Goal: Task Accomplishment & Management: Manage account settings

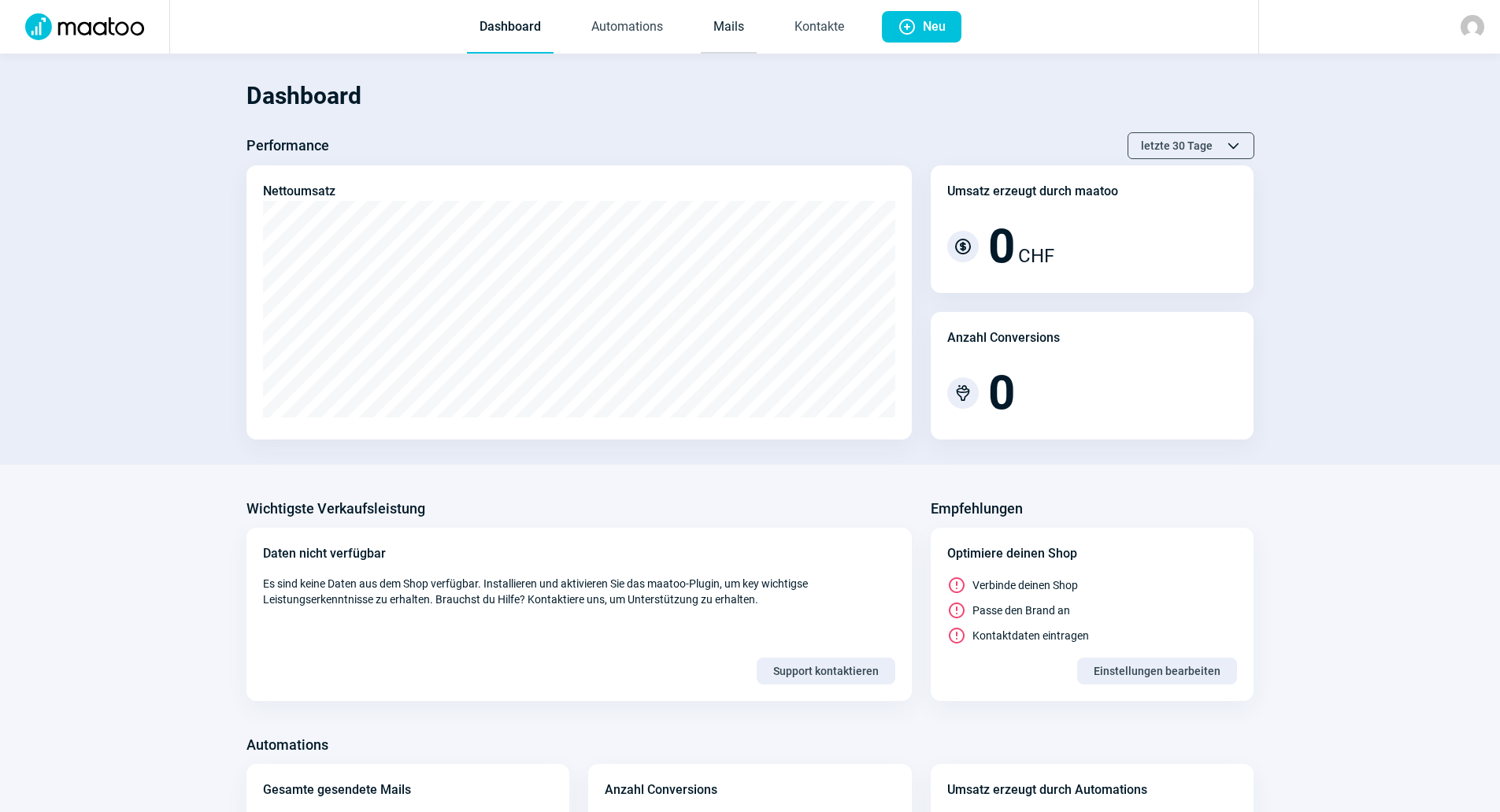
click at [716, 36] on link "Mails" at bounding box center [728, 27] width 56 height 52
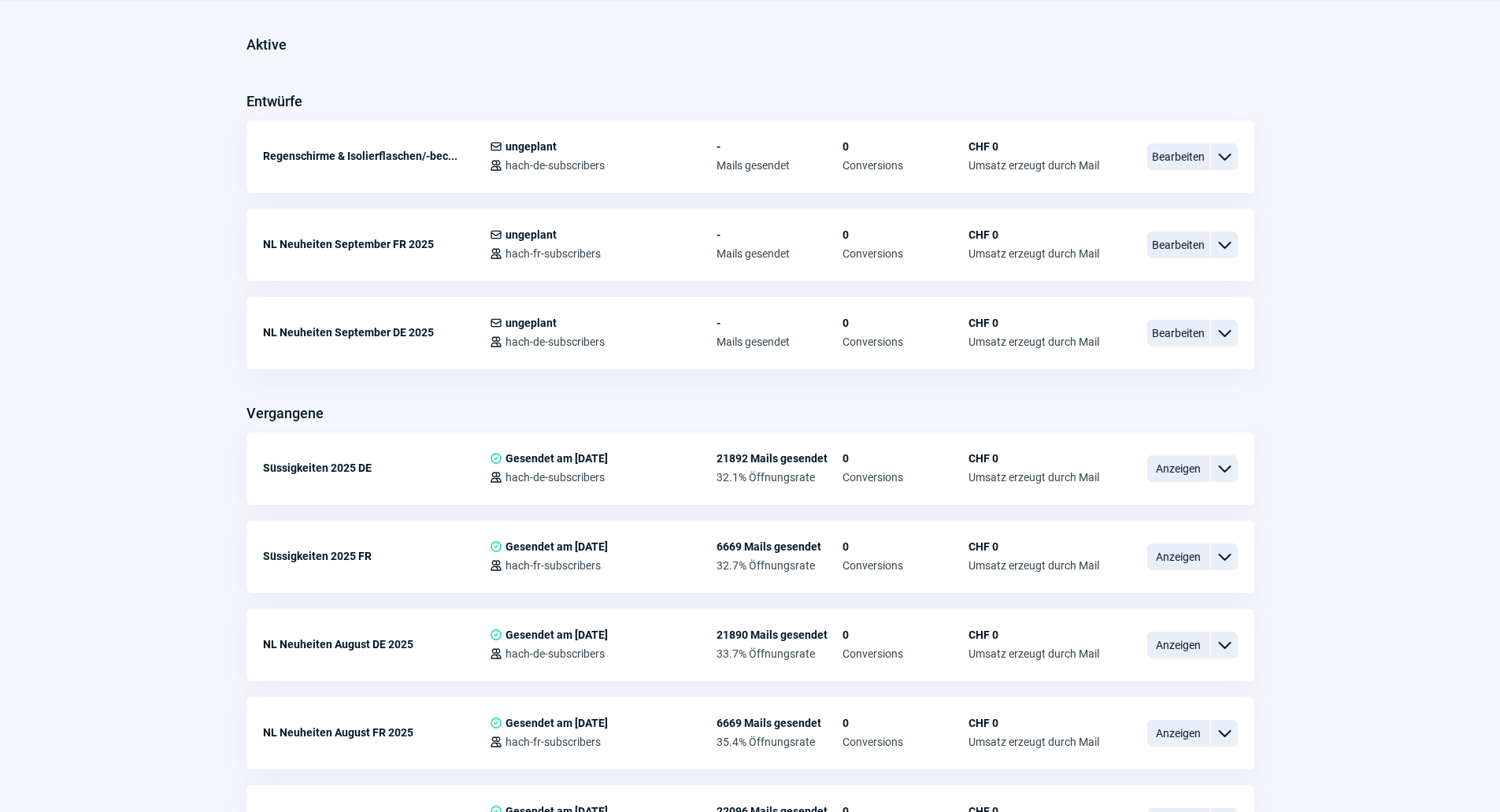
scroll to position [394, 0]
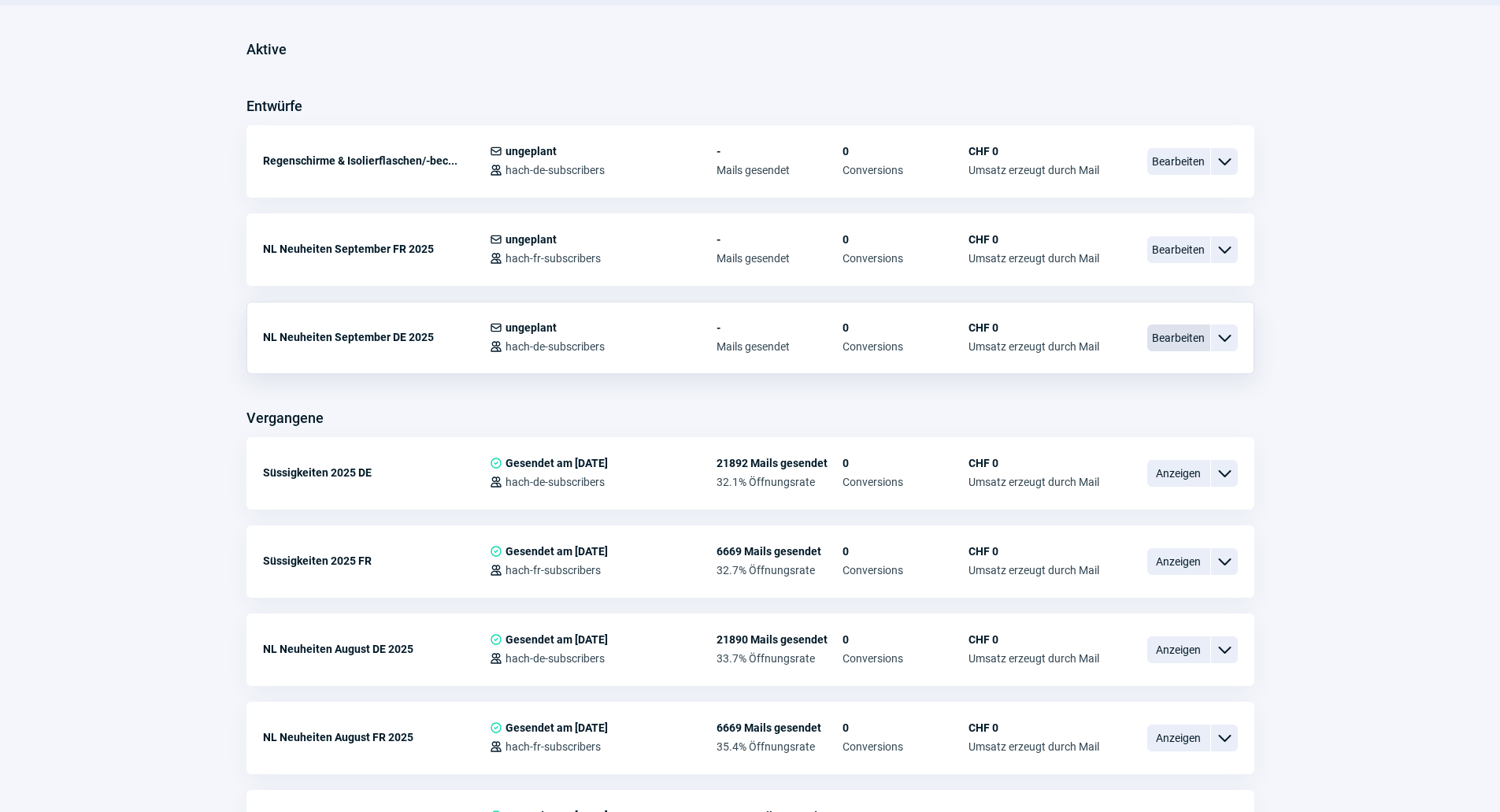
click at [1154, 337] on span "Bearbeiten" at bounding box center [1178, 337] width 63 height 26
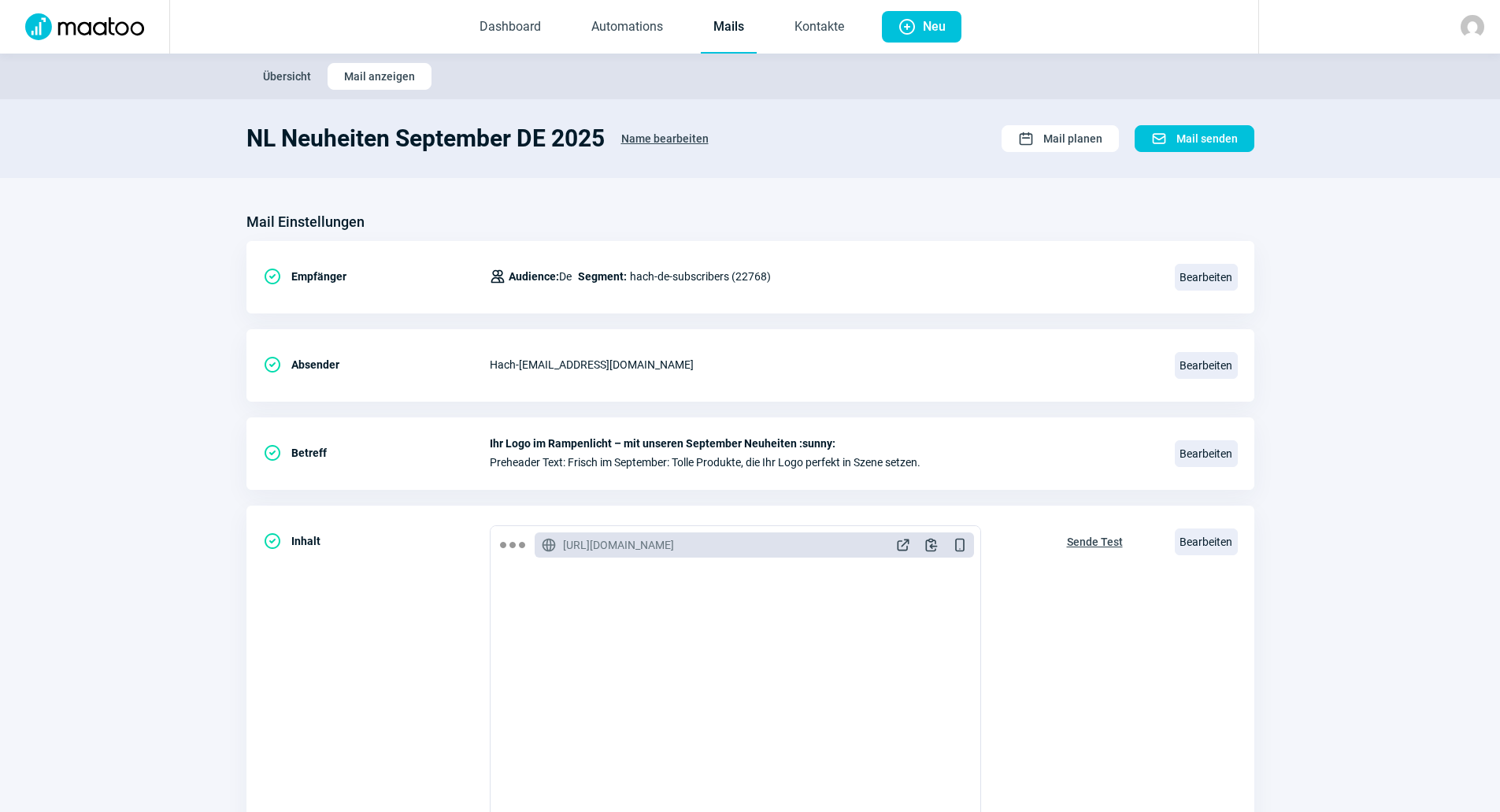
click at [1033, 157] on section "NL Neuheiten September DE 2025 Name bearbeiten Calendar icon Mail planen Mail i…" at bounding box center [750, 139] width 1500 height 79
click at [1034, 145] on span "Calendar icon" at bounding box center [1026, 138] width 16 height 16
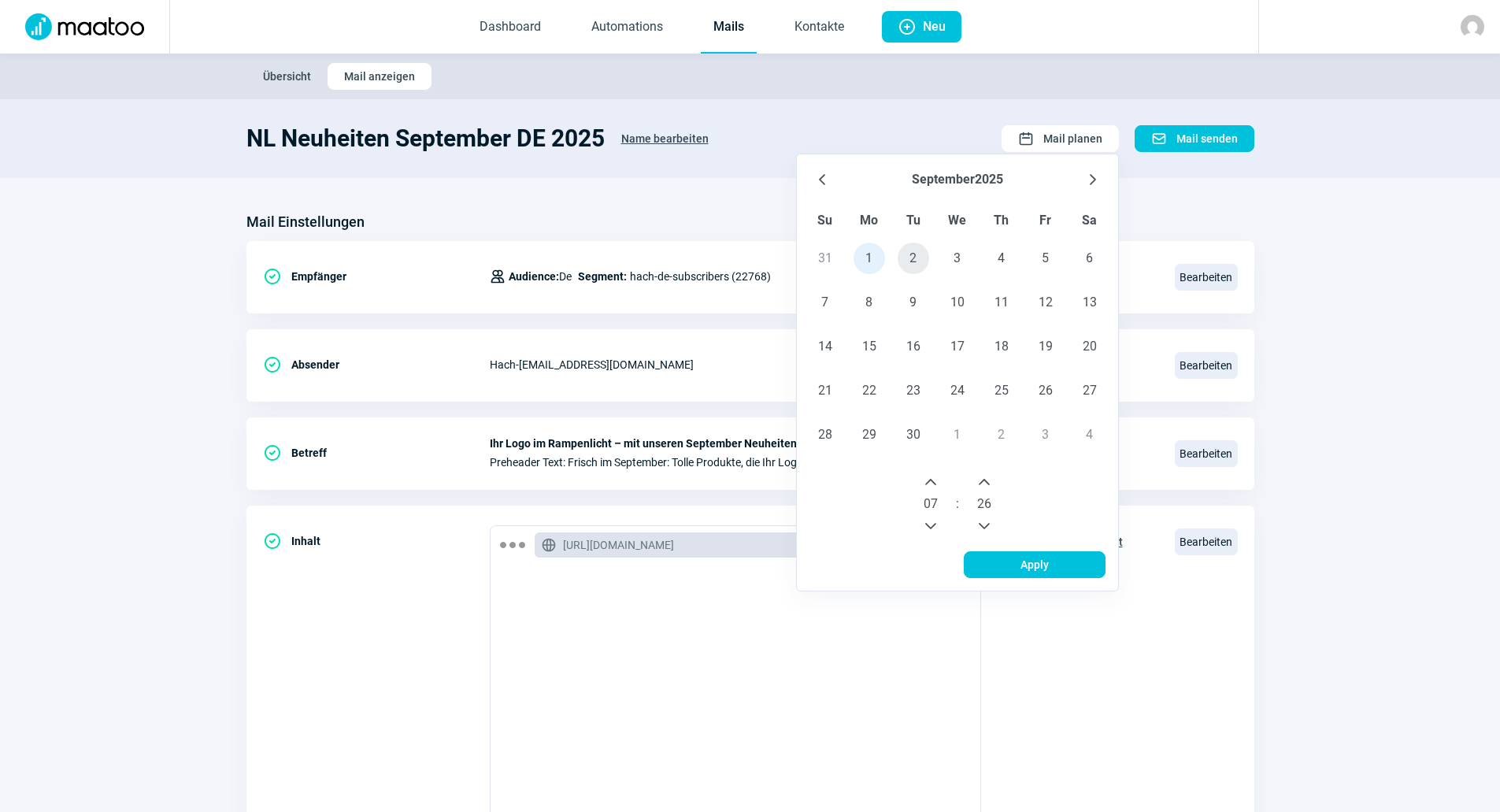
click at [907, 248] on span "2" at bounding box center [914, 258] width 31 height 31
click at [939, 474] on button "Next Hour" at bounding box center [931, 482] width 26 height 26
click at [938, 474] on button "Next Hour" at bounding box center [931, 482] width 26 height 26
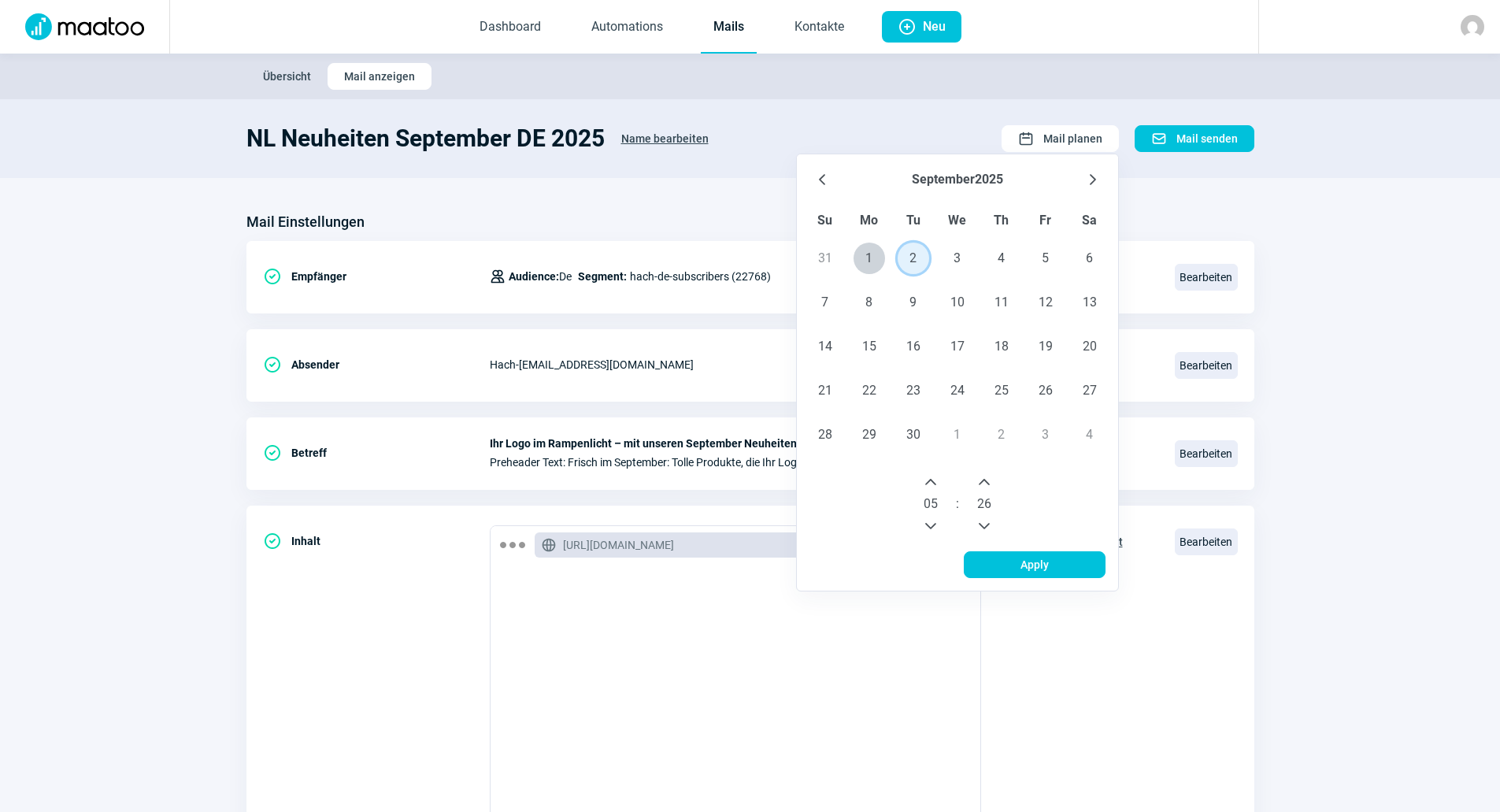
click at [938, 474] on button "Next Hour" at bounding box center [931, 482] width 26 height 26
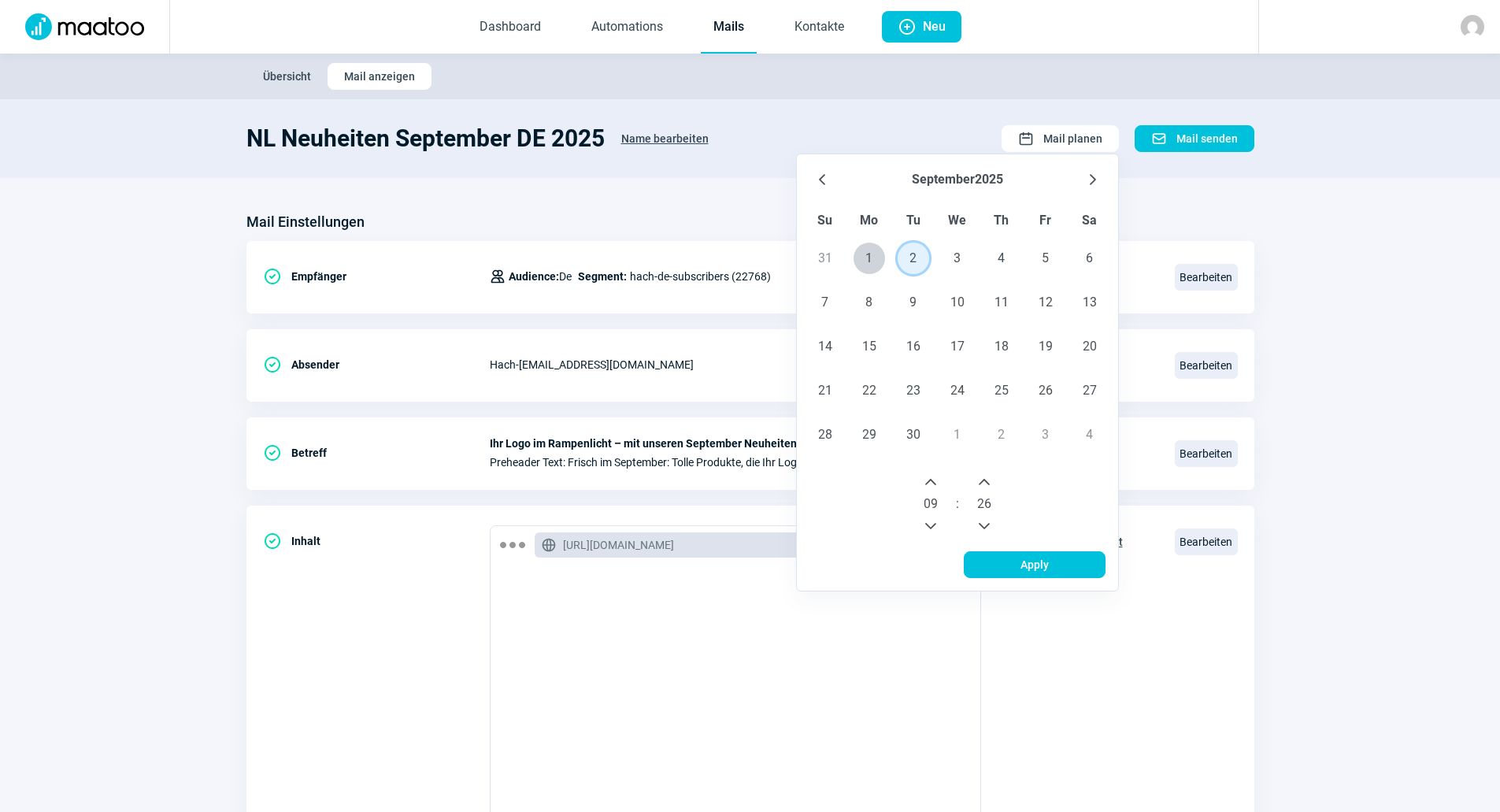
click at [938, 474] on button "Next Hour" at bounding box center [931, 482] width 26 height 26
click at [934, 526] on icon "Previous Hour" at bounding box center [931, 525] width 11 height 6
click at [991, 479] on icon "Next Minute" at bounding box center [985, 482] width 13 height 13
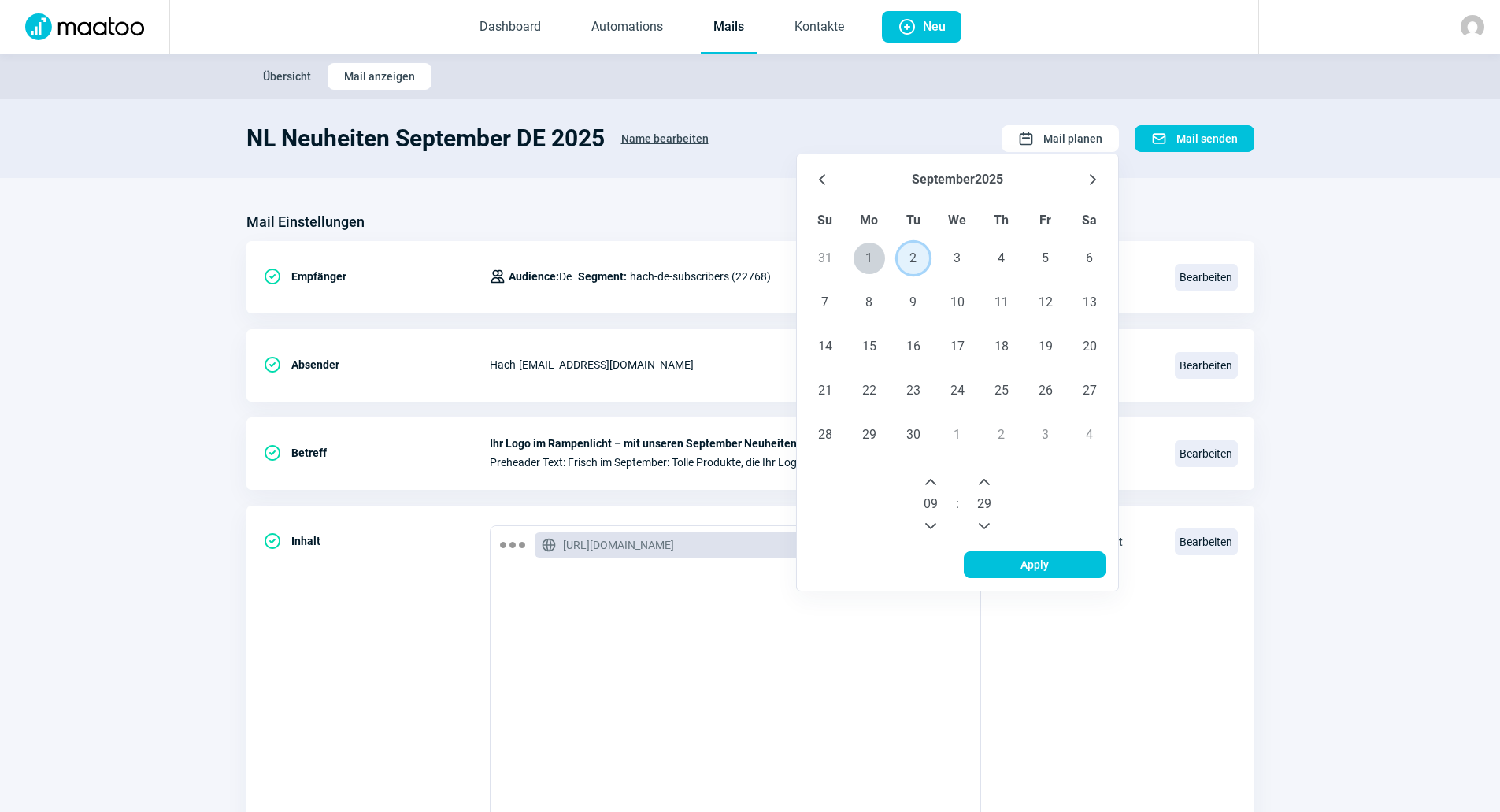
click at [991, 479] on icon "Next Minute" at bounding box center [985, 482] width 13 height 13
click at [935, 477] on icon "Next Hour" at bounding box center [931, 482] width 13 height 13
click at [982, 528] on icon "Previous Minute" at bounding box center [985, 526] width 13 height 13
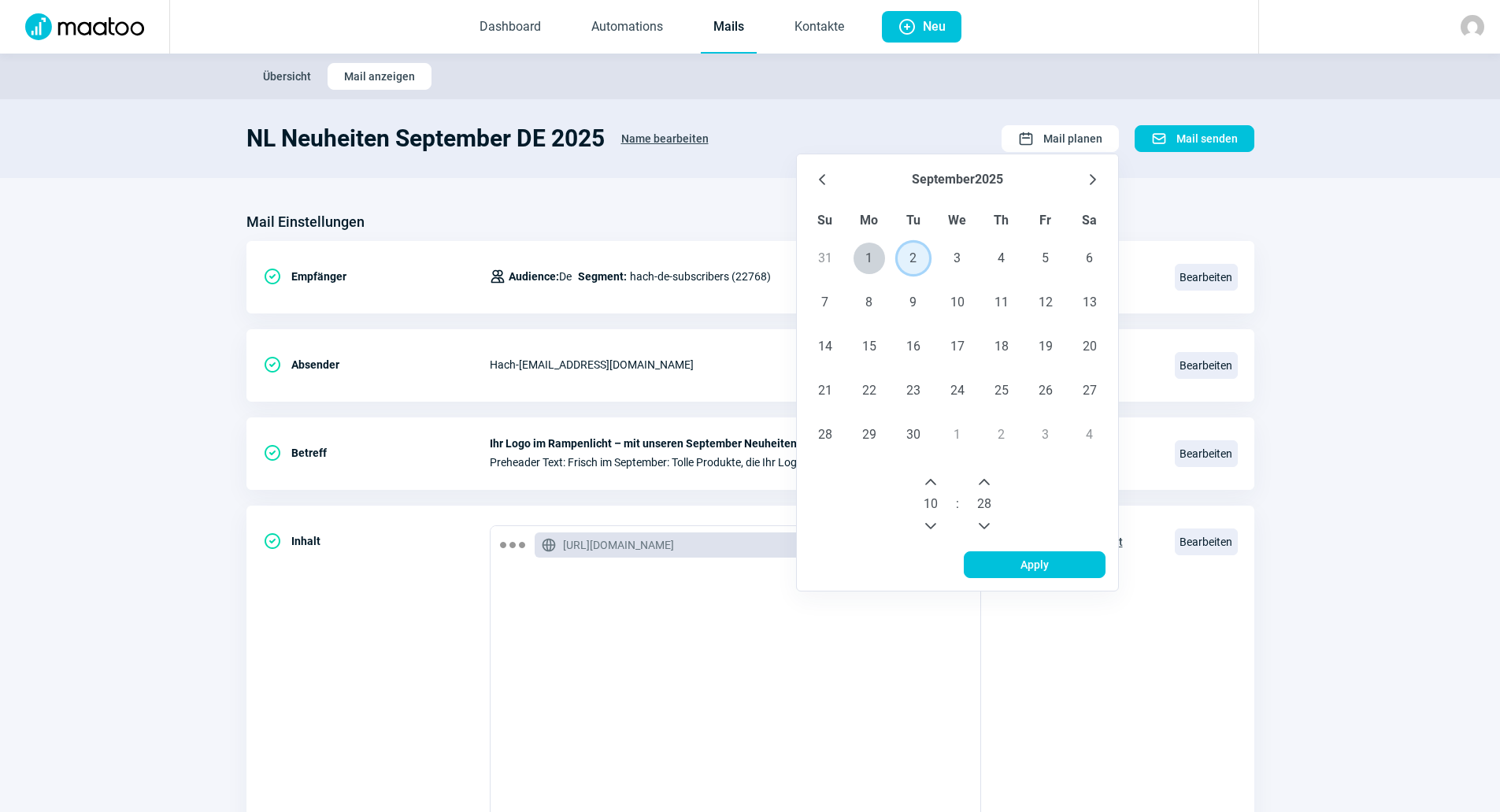
click at [982, 528] on icon "Previous Minute" at bounding box center [985, 526] width 13 height 13
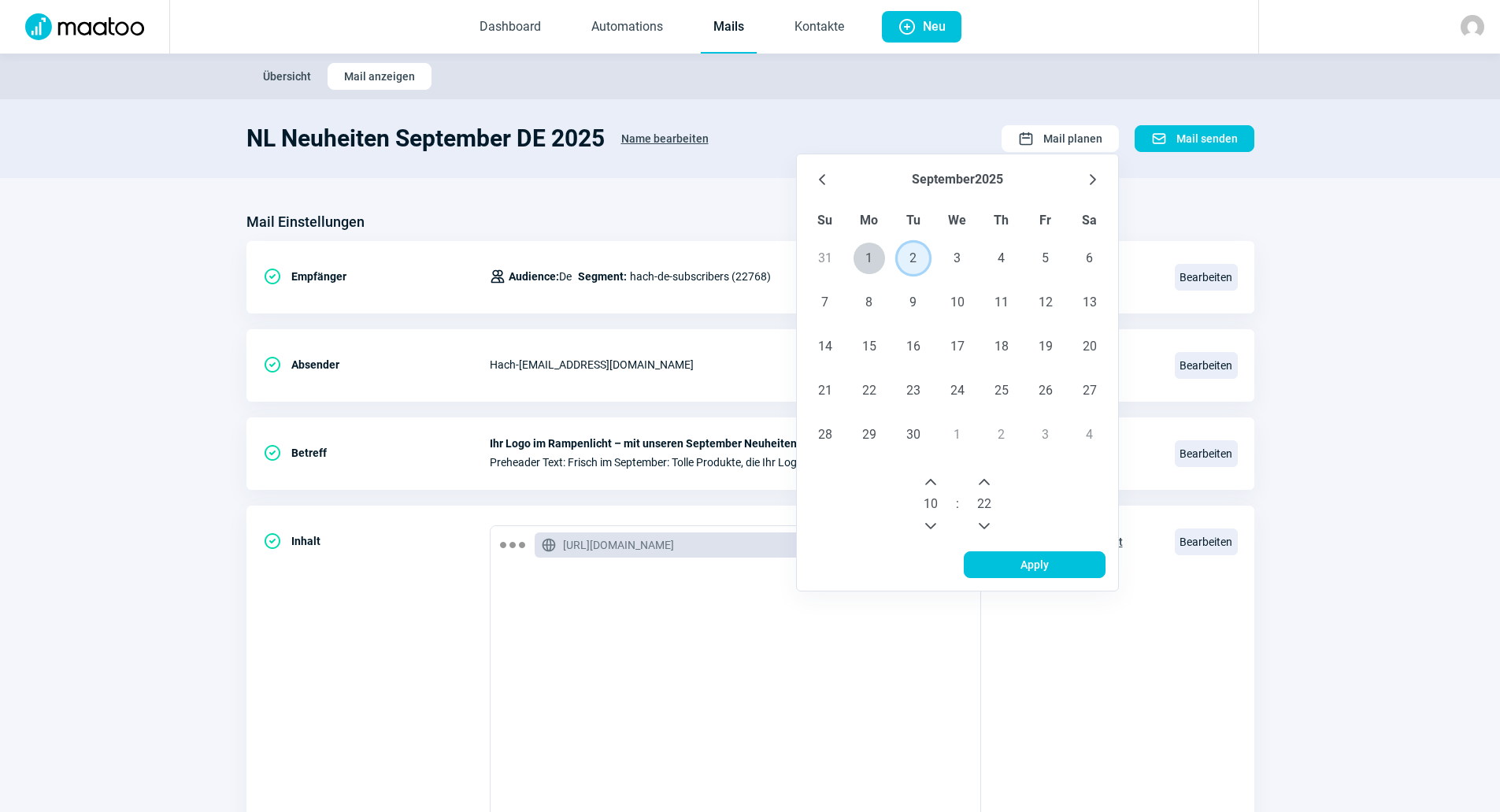
click at [982, 528] on icon "Previous Minute" at bounding box center [985, 526] width 13 height 13
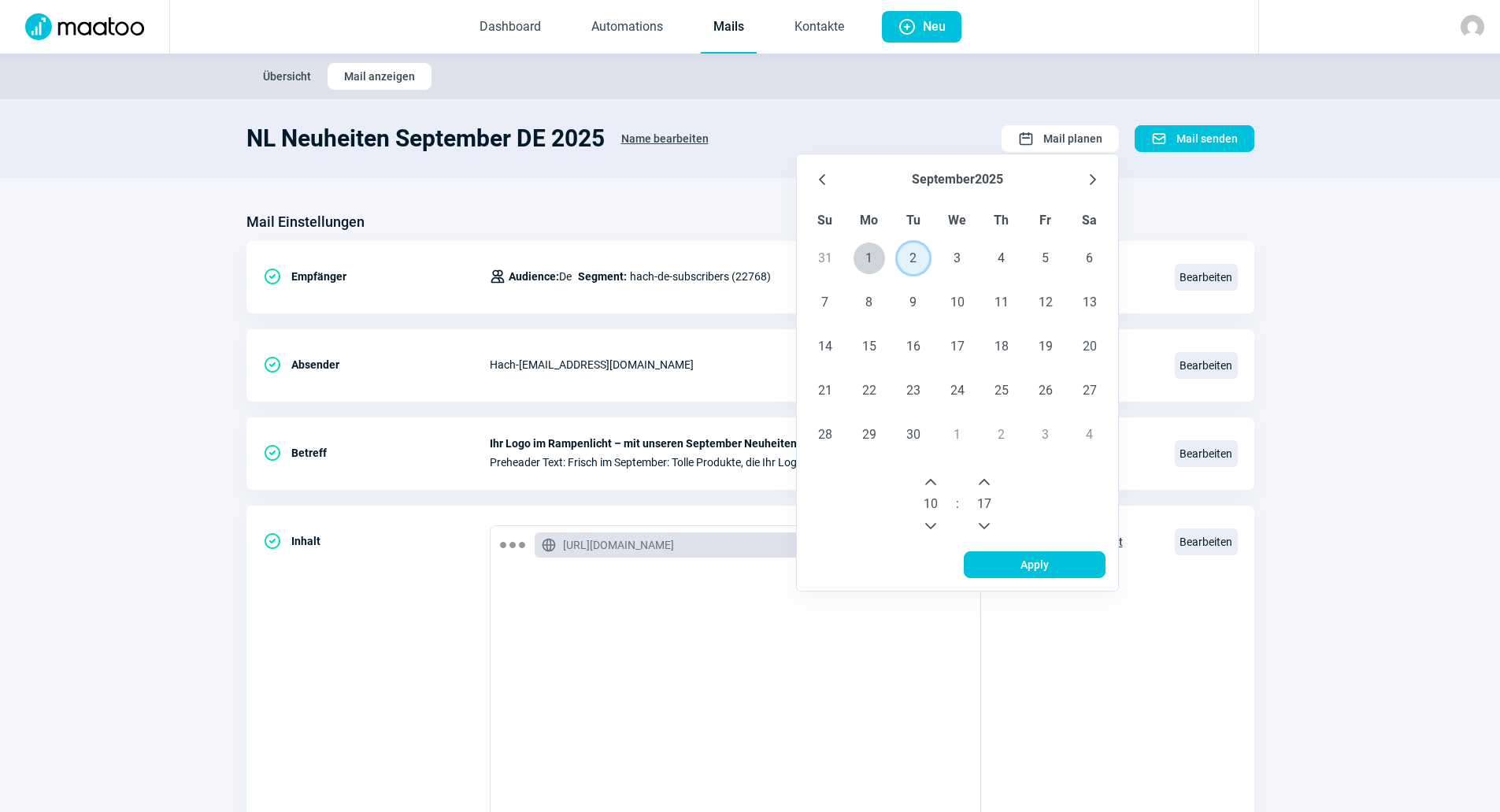
click at [982, 528] on icon "Previous Minute" at bounding box center [985, 526] width 13 height 13
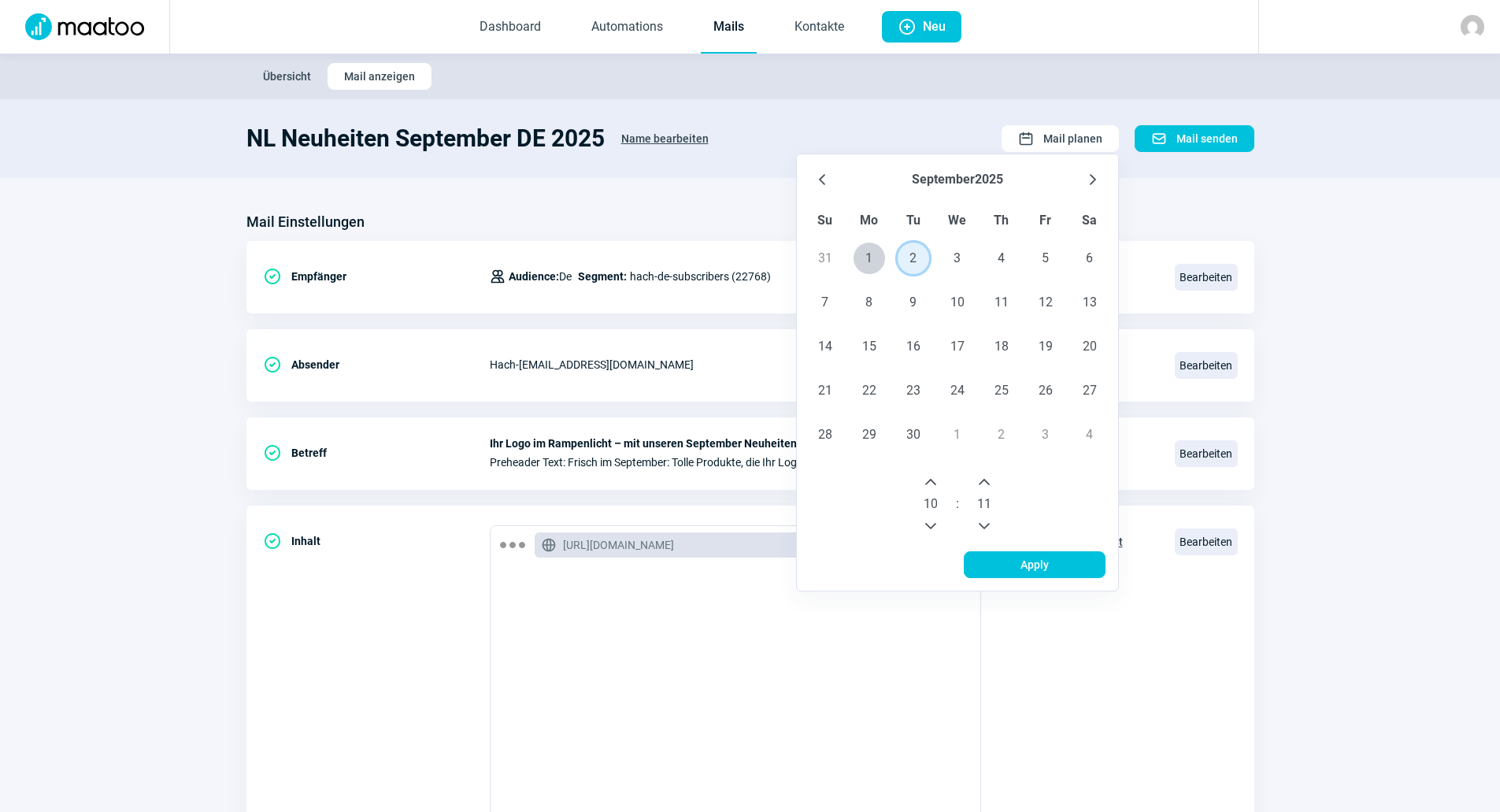
click at [982, 528] on icon "Previous Minute" at bounding box center [985, 526] width 13 height 13
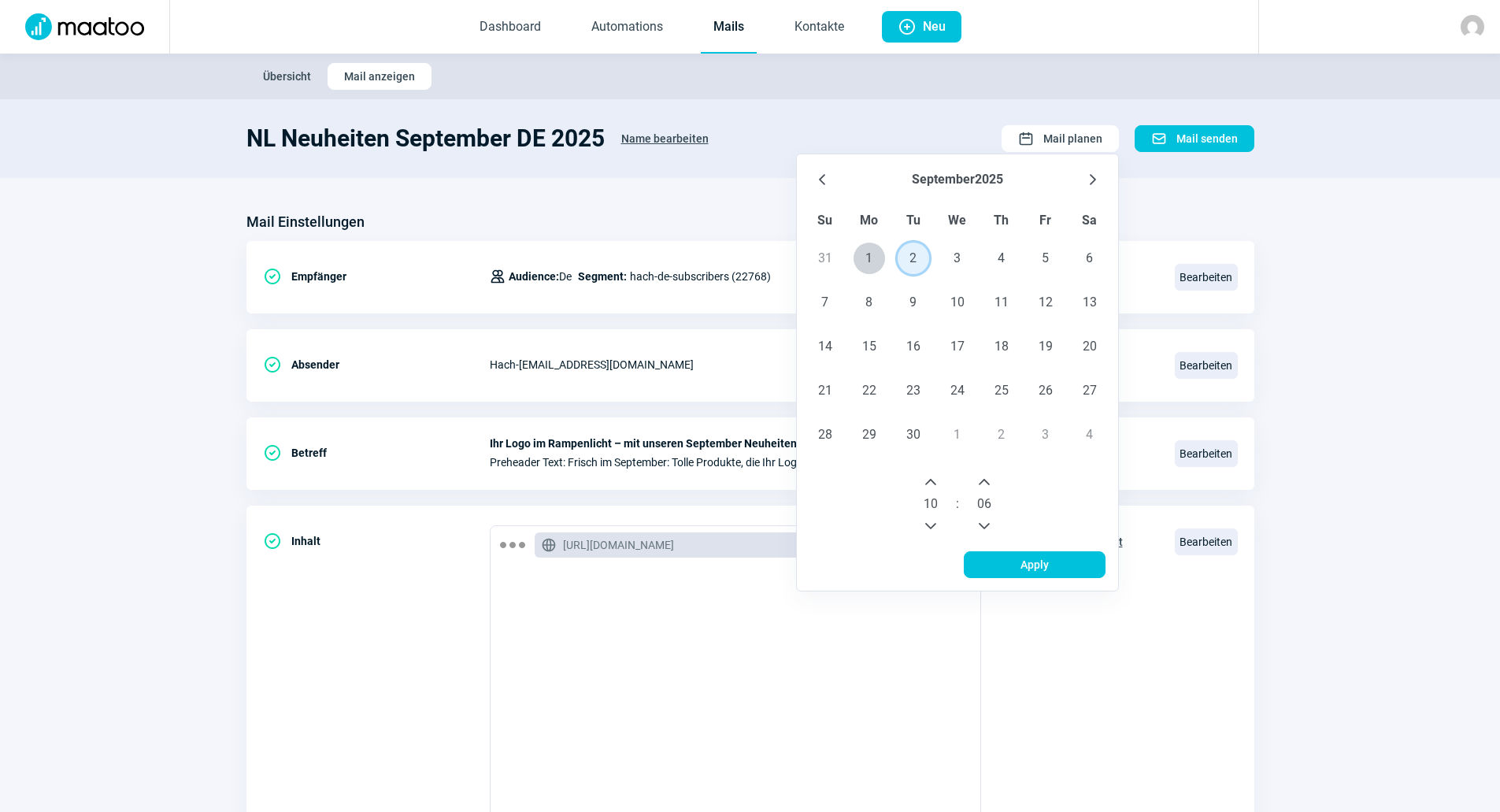
click at [982, 528] on icon "Previous Minute" at bounding box center [985, 526] width 13 height 13
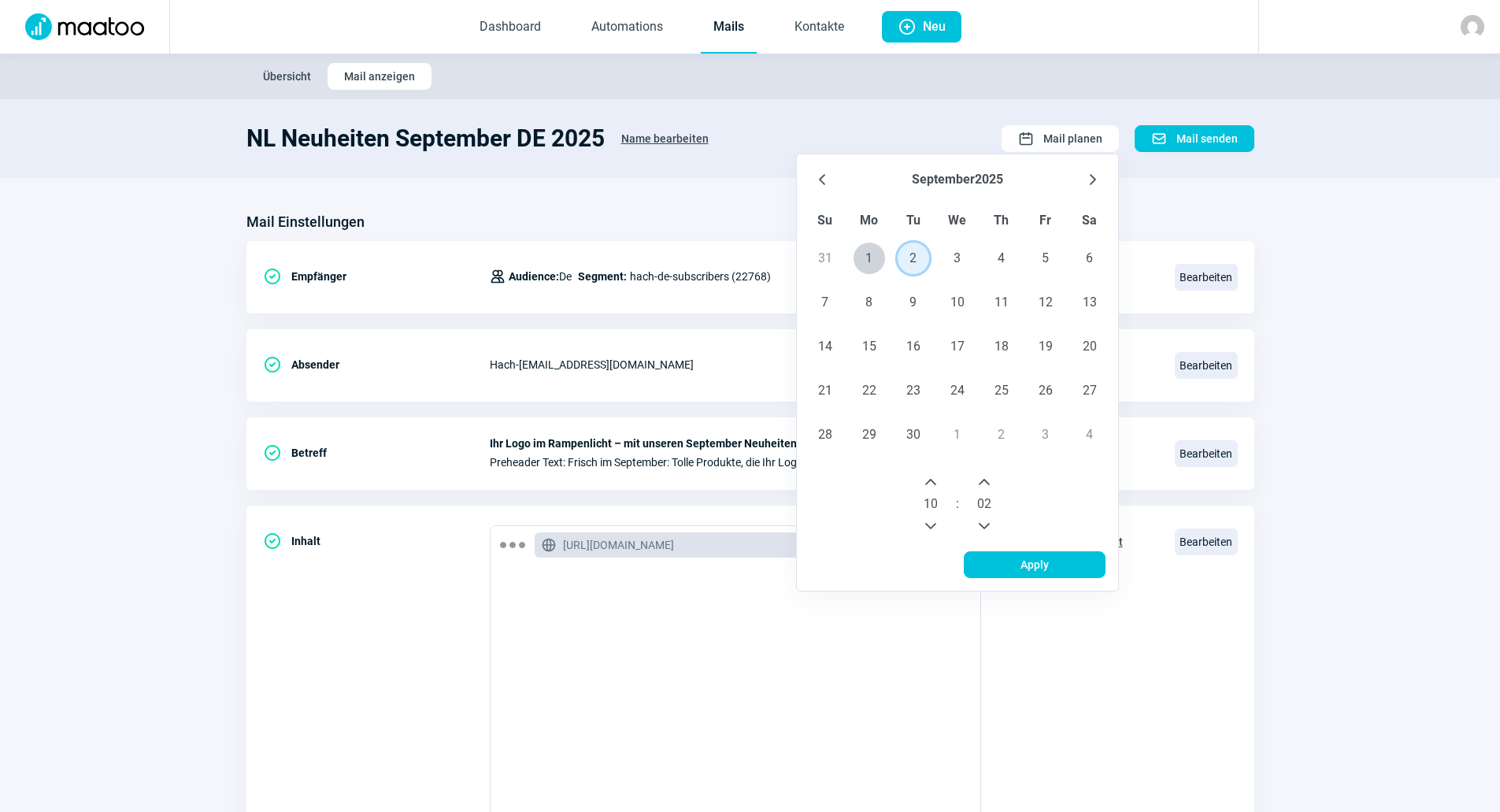
click at [982, 528] on icon "Previous Minute" at bounding box center [985, 526] width 13 height 13
click at [941, 528] on button "Previous Hour" at bounding box center [931, 526] width 26 height 26
click at [924, 259] on span "2" at bounding box center [914, 258] width 31 height 31
click at [1037, 559] on span "Apply" at bounding box center [1034, 564] width 28 height 26
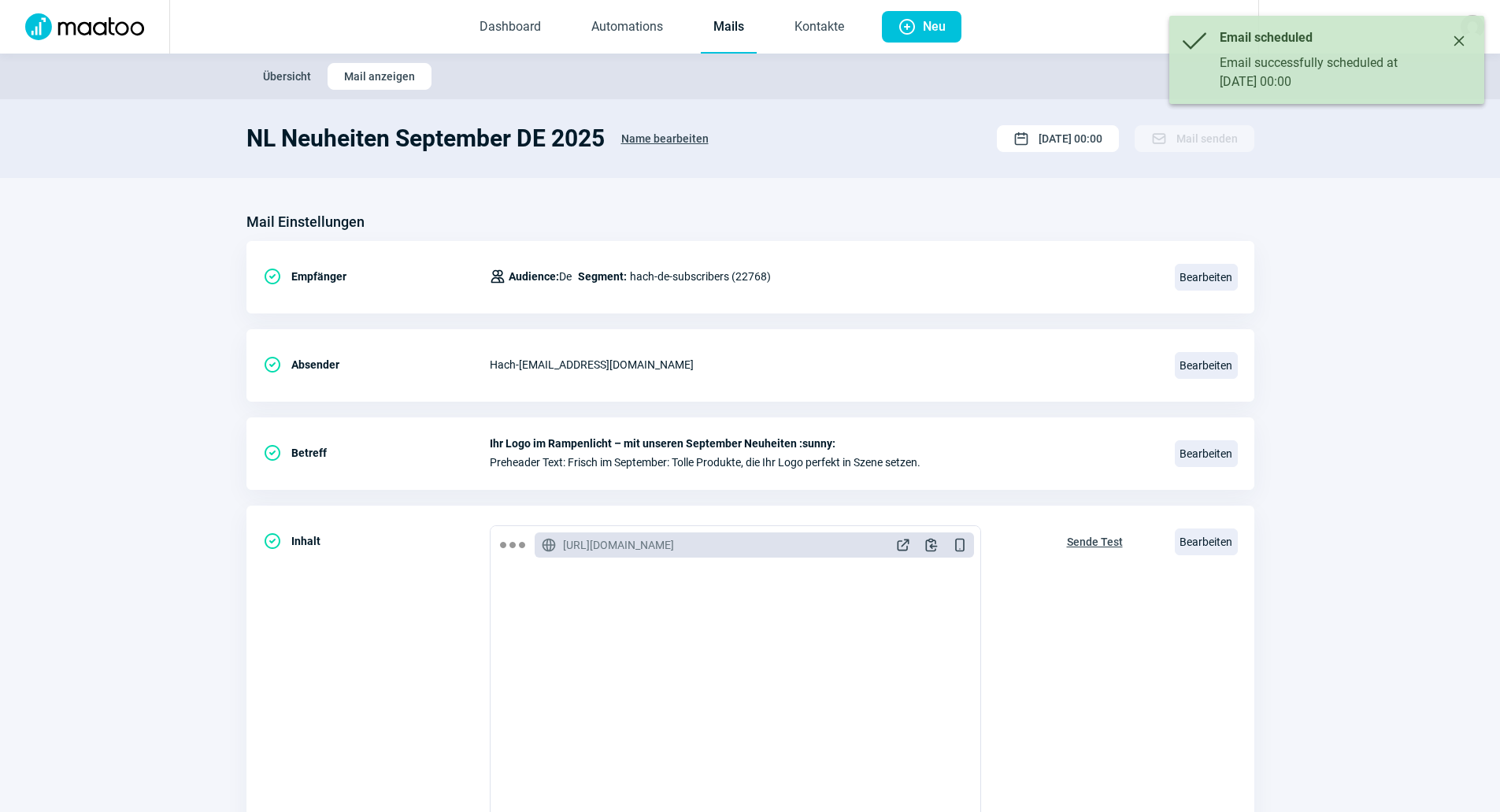
click at [733, 43] on link "Mails" at bounding box center [728, 27] width 56 height 52
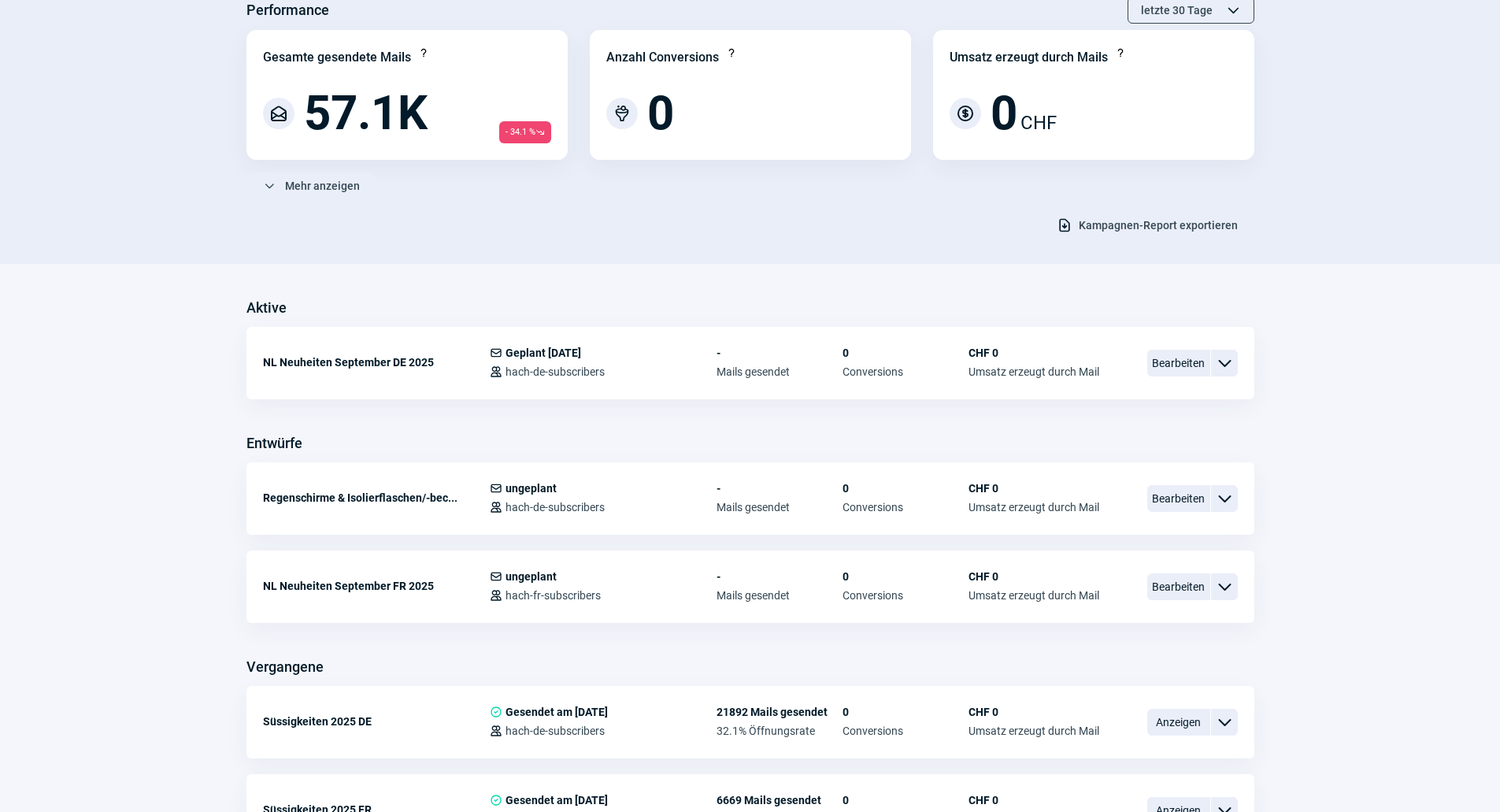
scroll to position [157, 0]
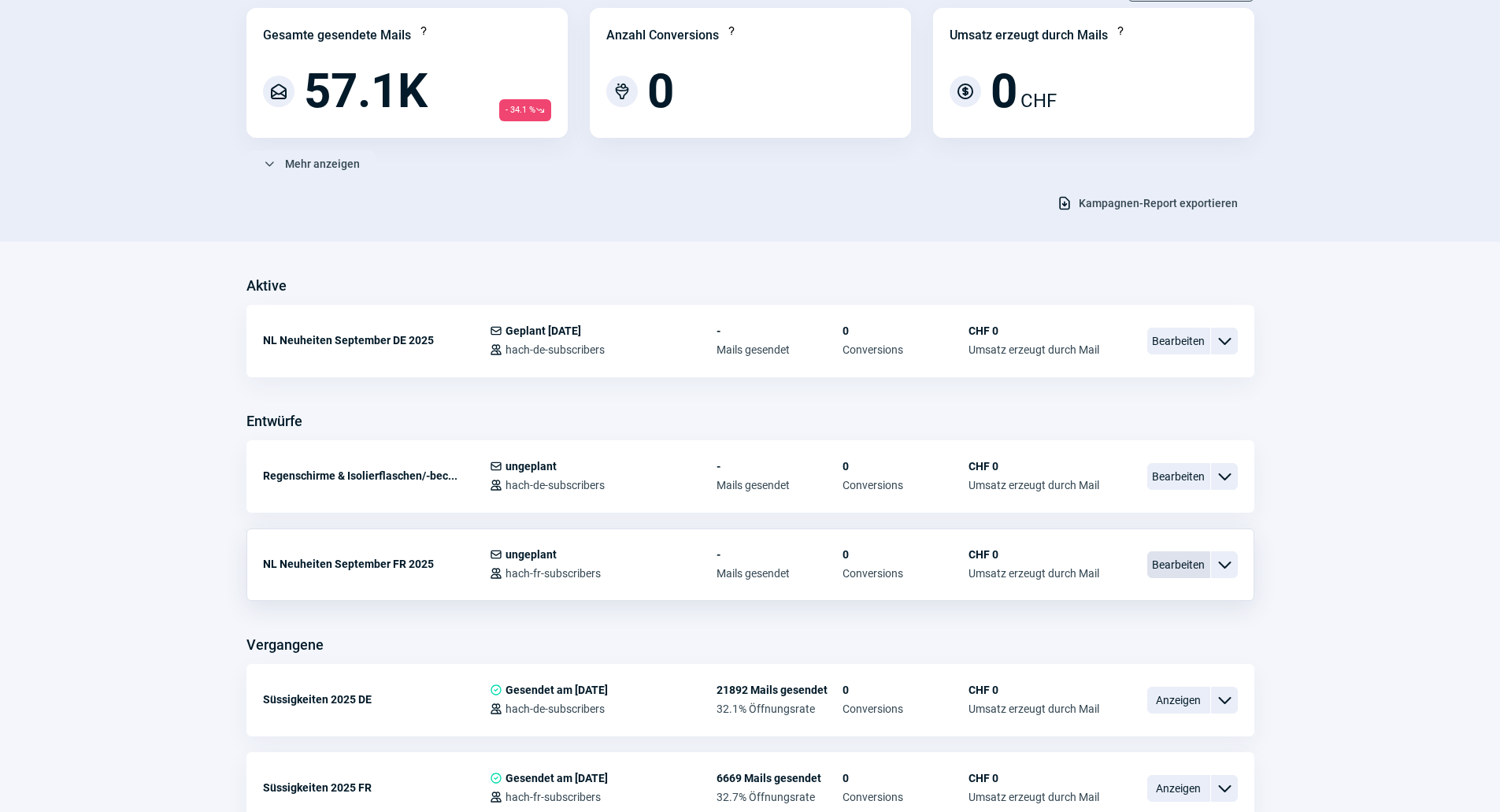
click at [1162, 562] on span "Bearbeiten" at bounding box center [1178, 564] width 63 height 26
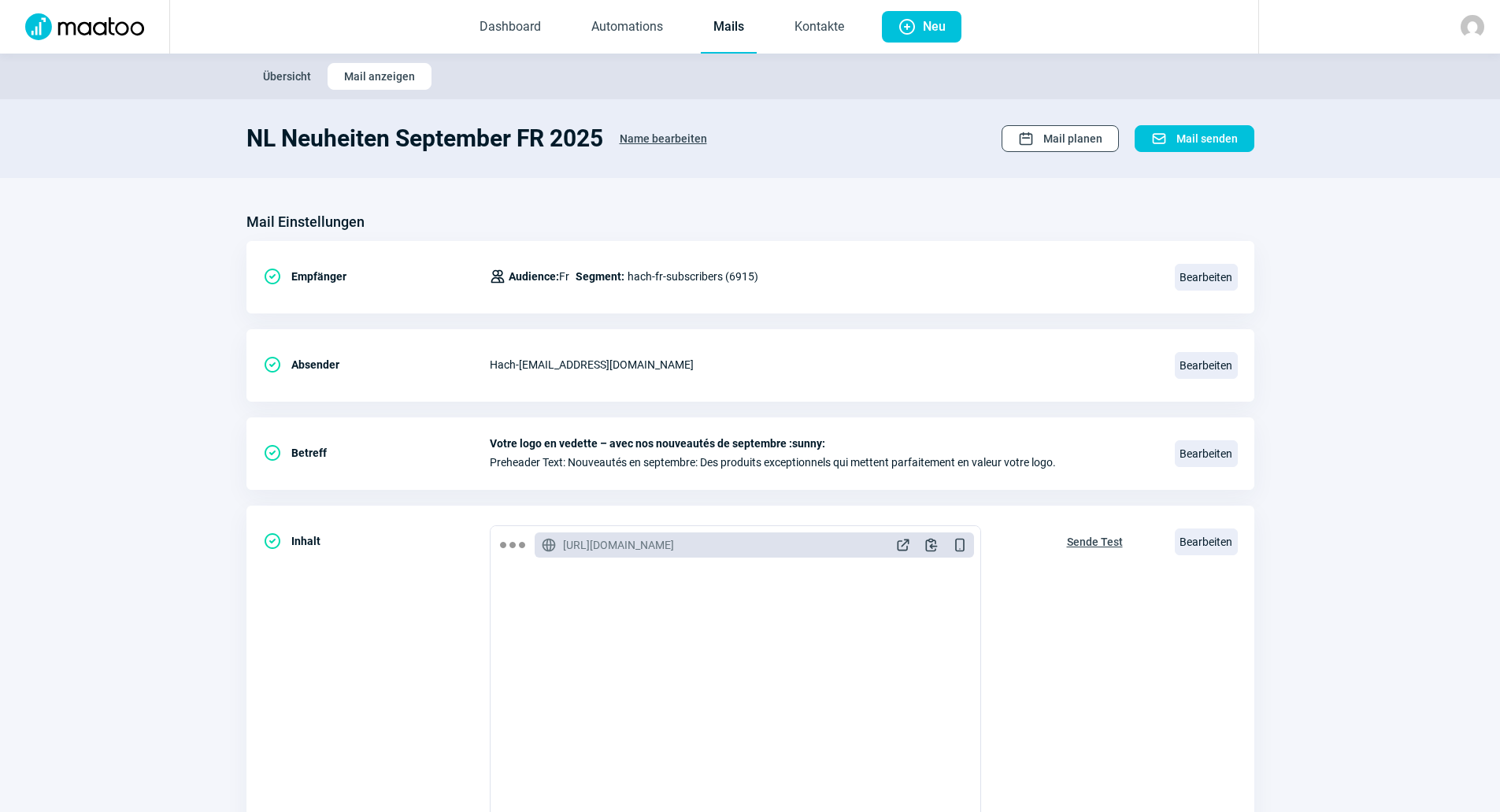
drag, startPoint x: 1063, startPoint y: 122, endPoint x: 1062, endPoint y: 133, distance: 11.0
click at [1063, 122] on section "NL Neuheiten September FR 2025 Name bearbeiten Calendar icon Mail planen Mail i…" at bounding box center [750, 139] width 1500 height 79
click at [1062, 133] on span "Mail planen" at bounding box center [1072, 139] width 59 height 26
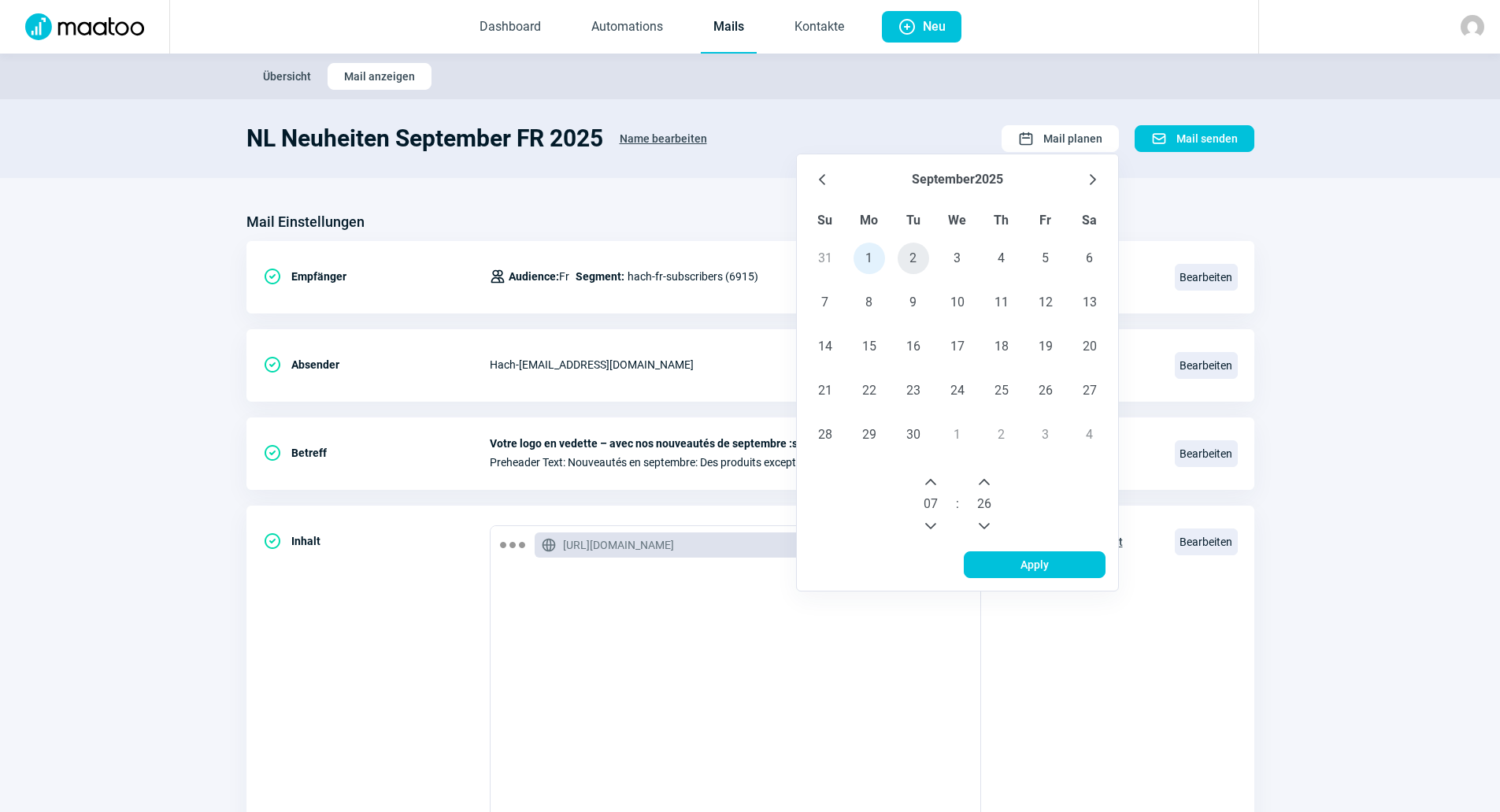
click at [914, 260] on span "2" at bounding box center [914, 258] width 31 height 31
click at [933, 487] on icon "Next Hour" at bounding box center [931, 482] width 13 height 13
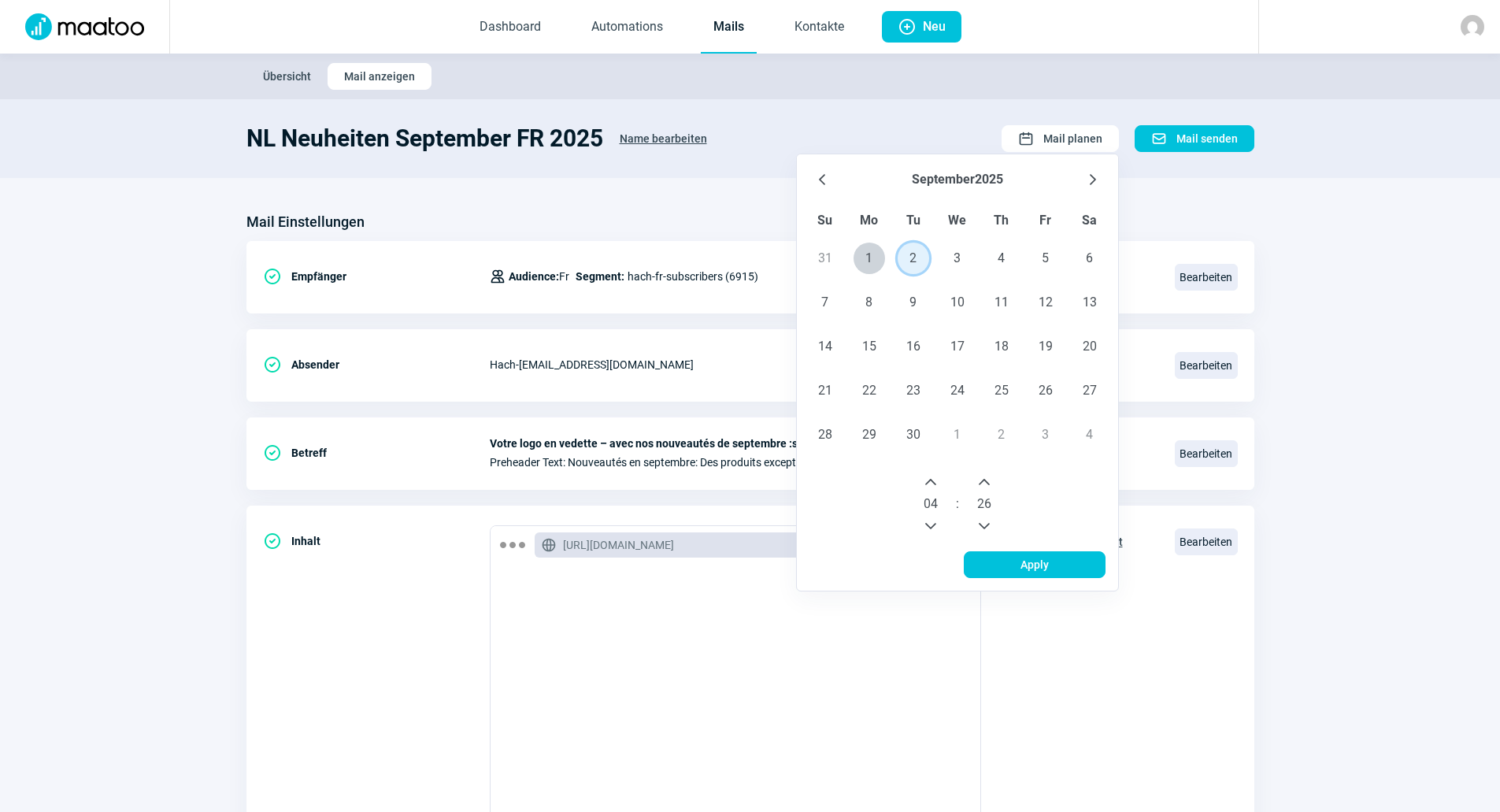
click at [934, 487] on icon "Next Hour" at bounding box center [931, 482] width 13 height 13
click at [934, 486] on icon "Next Hour" at bounding box center [931, 482] width 13 height 13
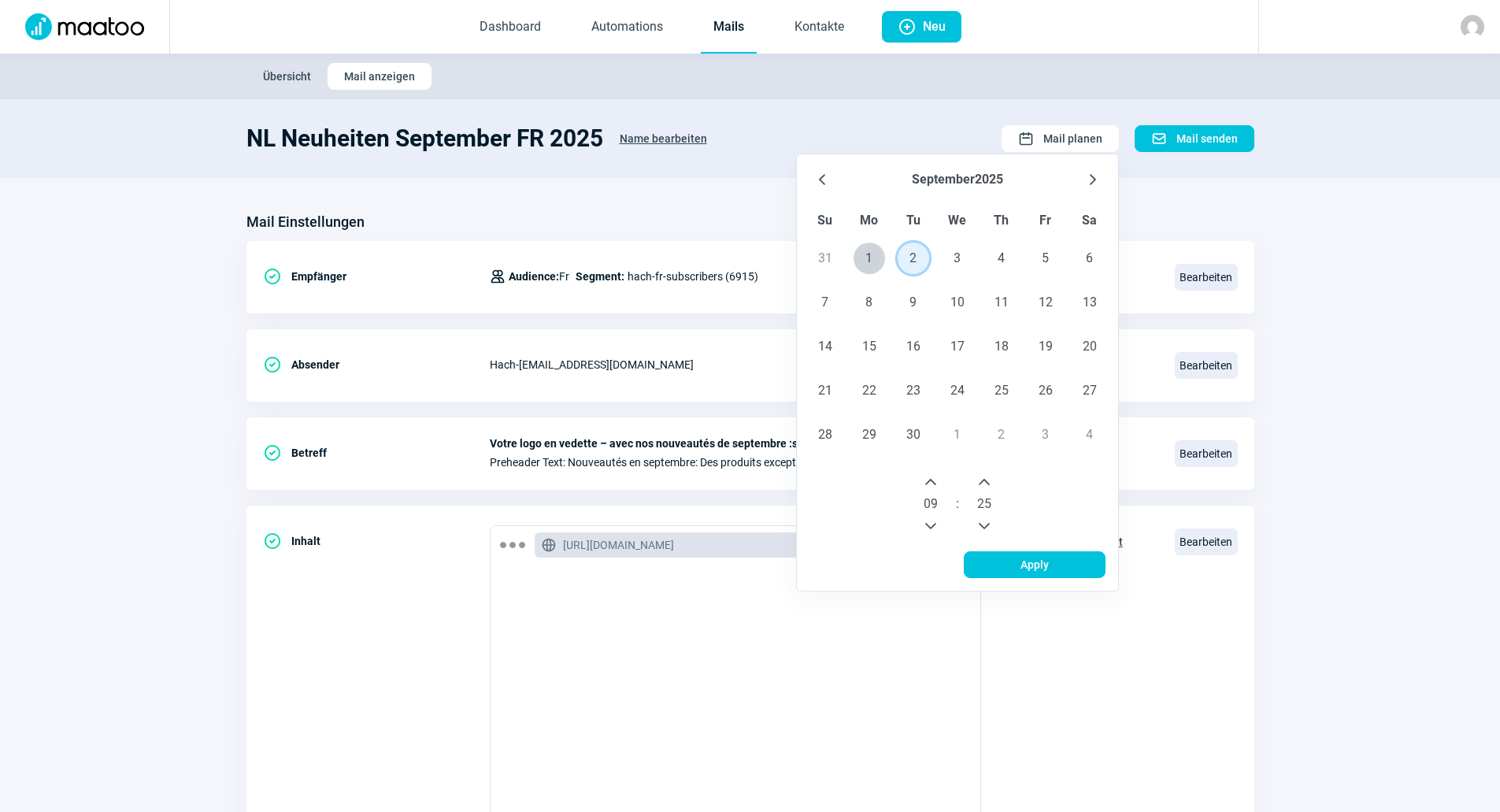
click at [980, 517] on button "Previous Minute" at bounding box center [985, 526] width 26 height 26
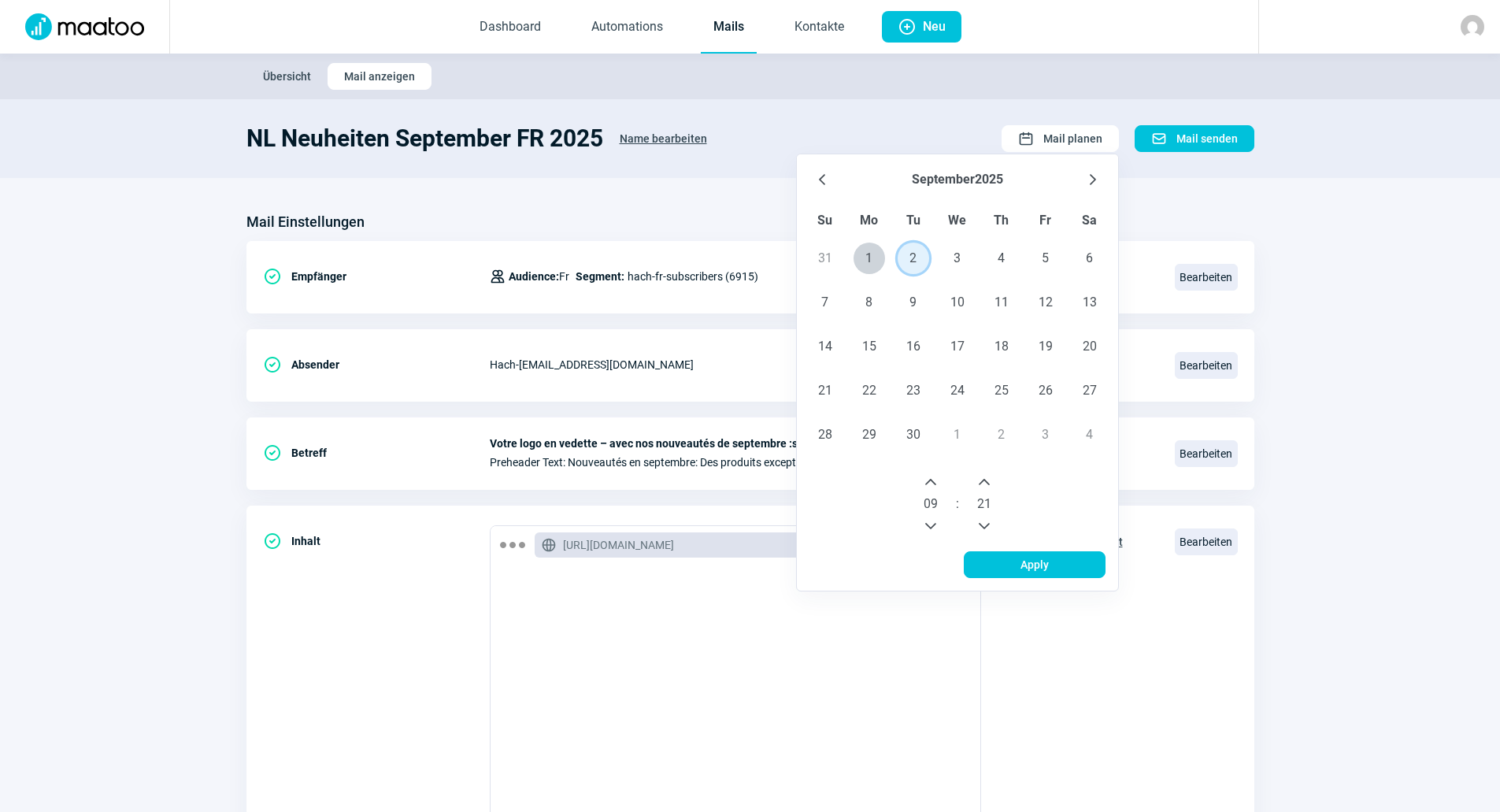
click at [980, 517] on button "Previous Minute" at bounding box center [985, 526] width 26 height 26
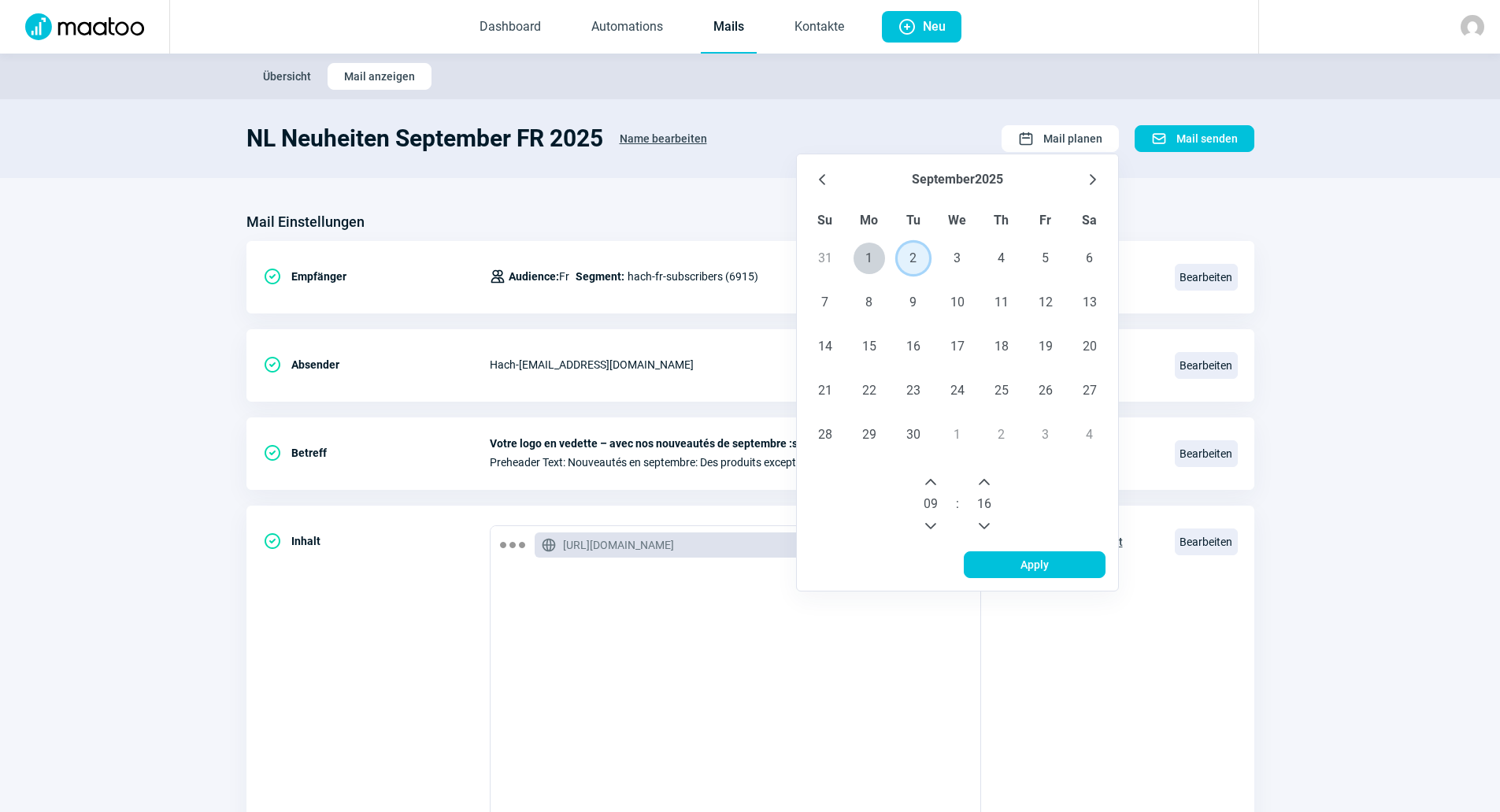
click at [980, 517] on button "Previous Minute" at bounding box center [985, 526] width 26 height 26
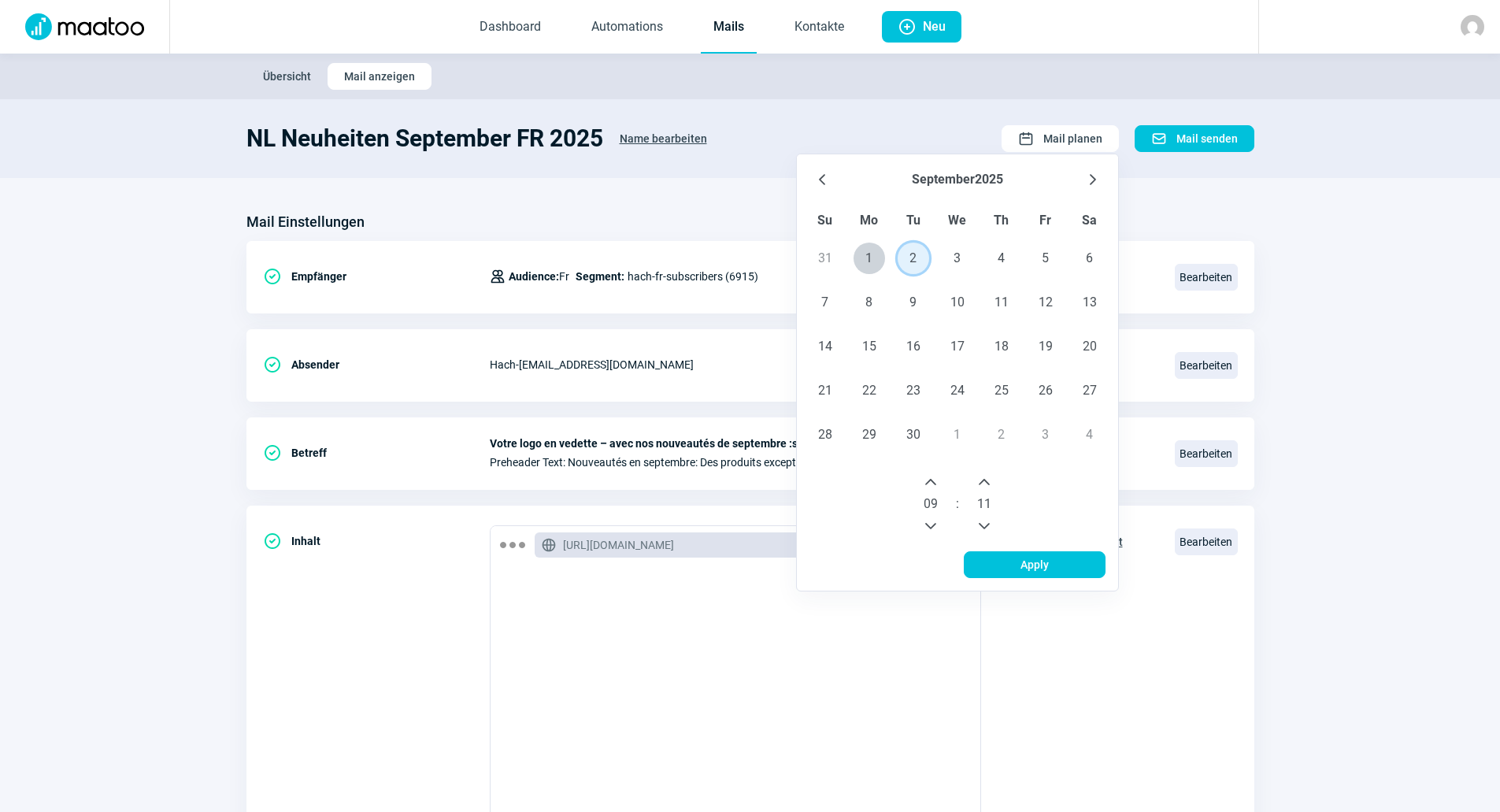
click at [980, 517] on button "Previous Minute" at bounding box center [985, 526] width 26 height 26
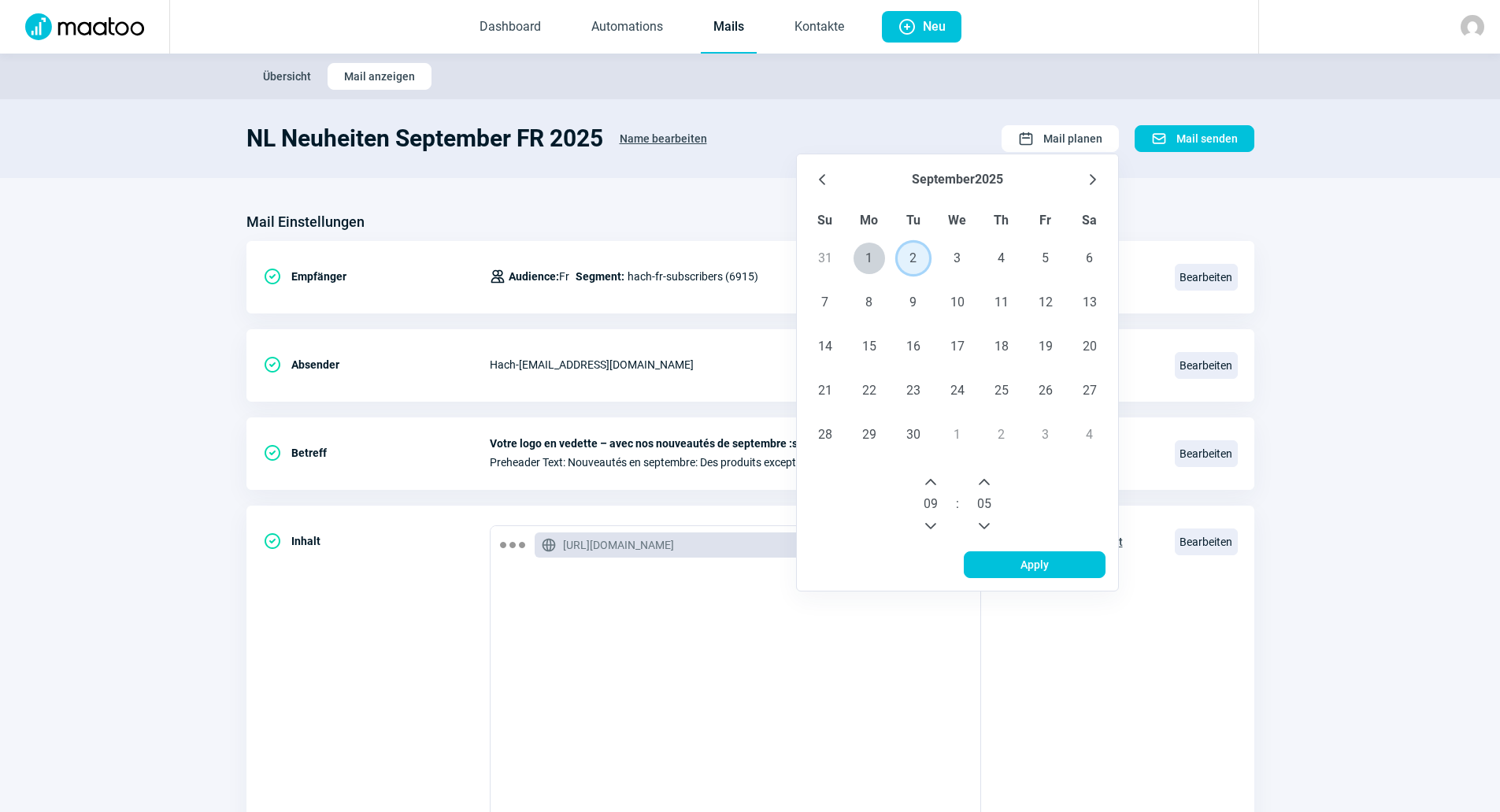
click at [980, 517] on button "Previous Minute" at bounding box center [985, 526] width 26 height 26
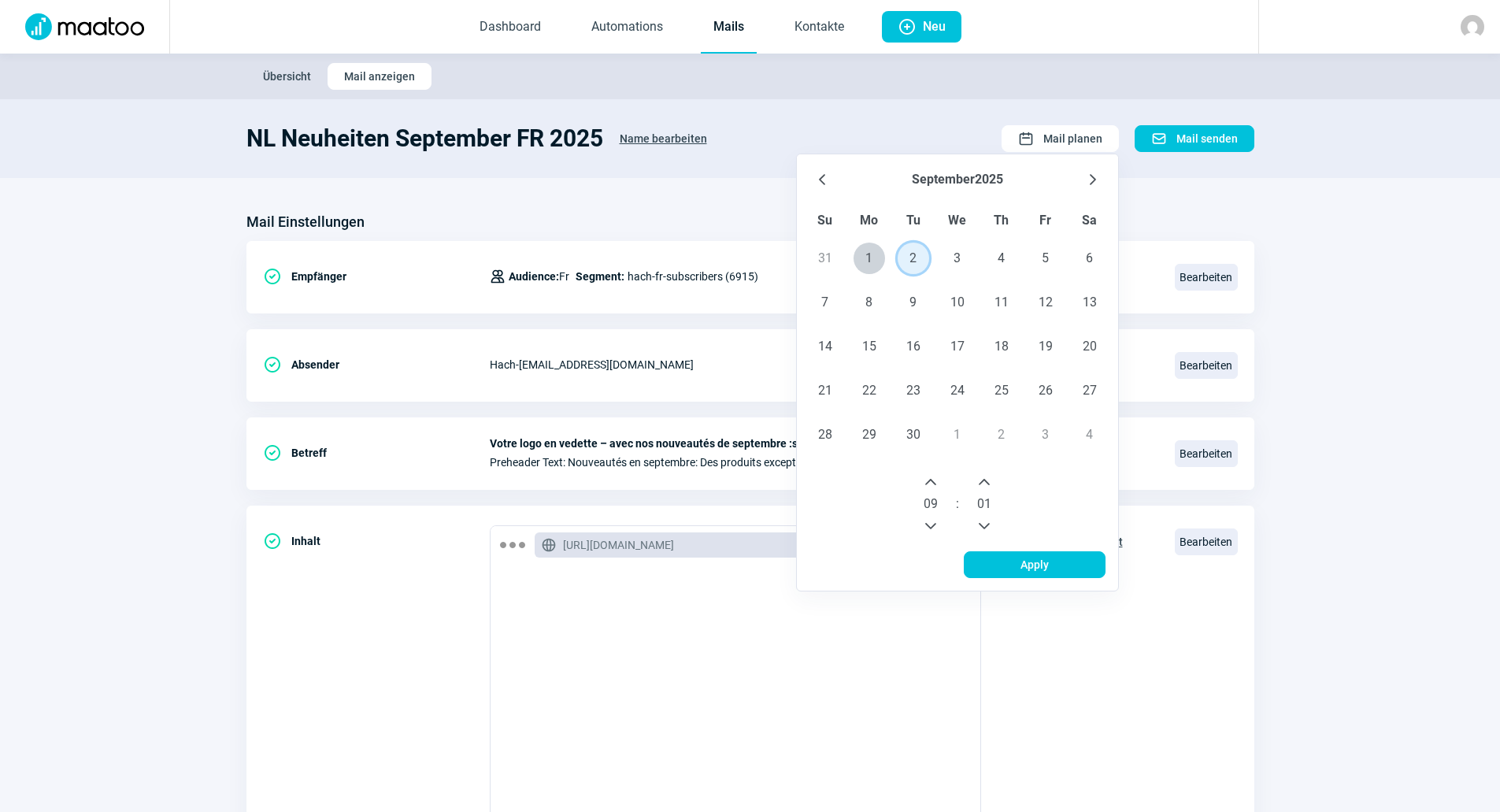
click at [980, 517] on button "Previous Minute" at bounding box center [985, 526] width 26 height 26
click at [1003, 560] on span "Apply" at bounding box center [1034, 564] width 109 height 26
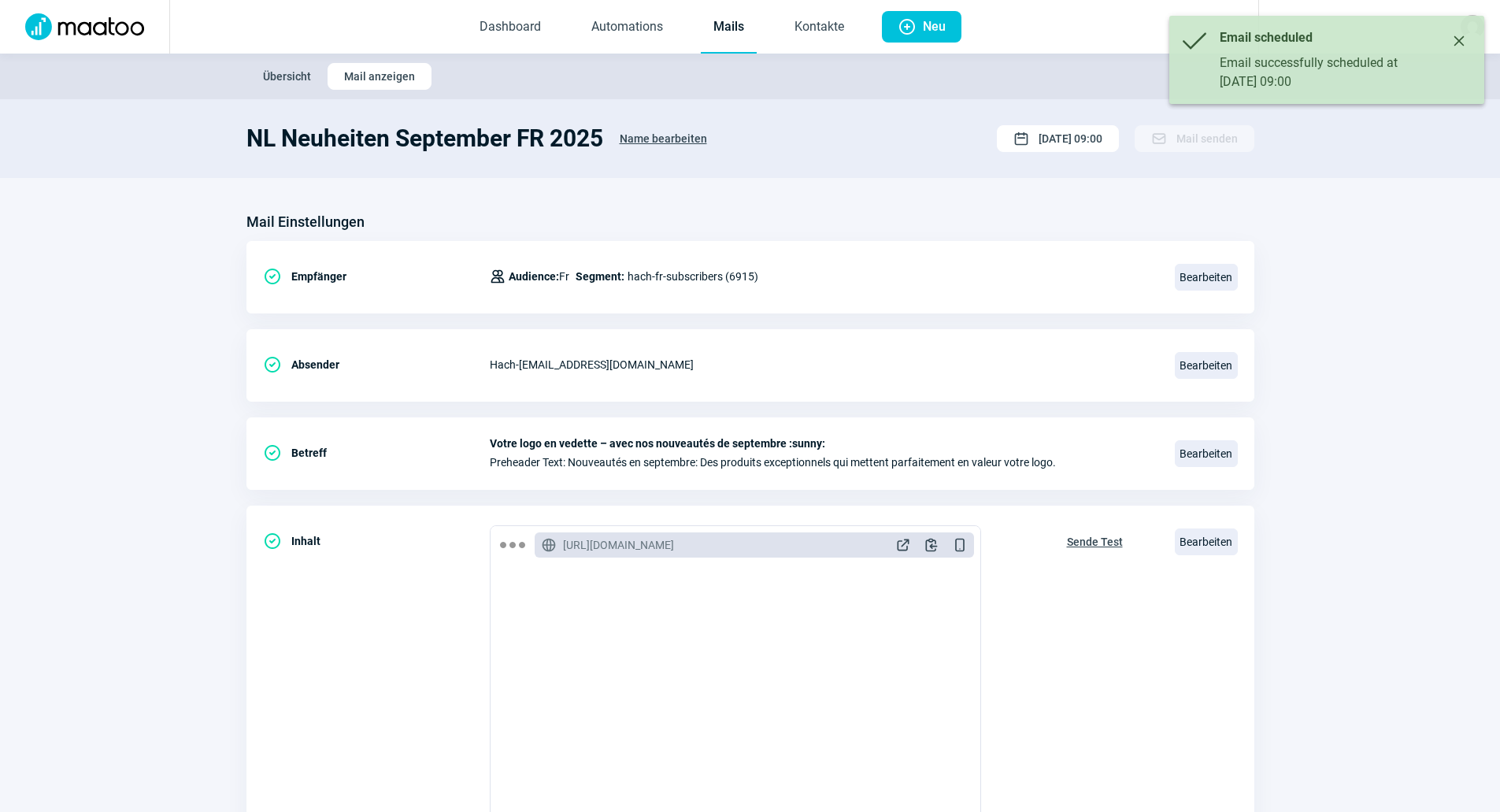
click at [730, 26] on link "Mails" at bounding box center [728, 27] width 56 height 52
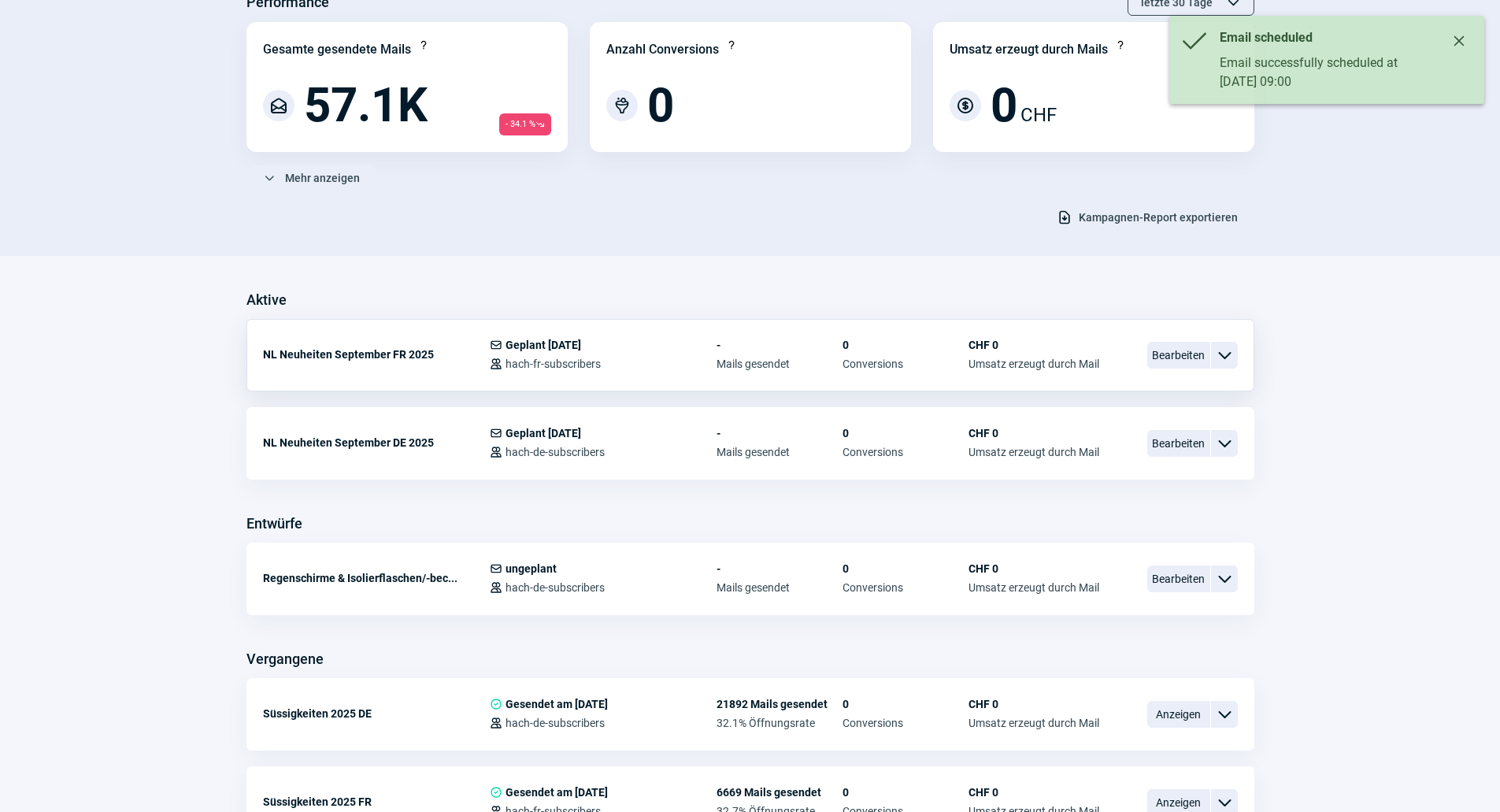
scroll to position [157, 0]
